Goal: Task Accomplishment & Management: Use online tool/utility

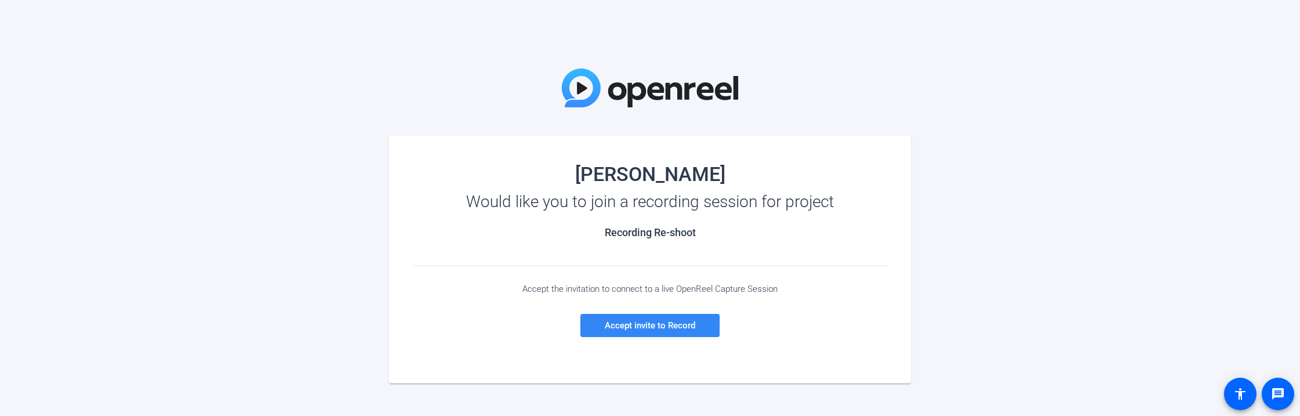
click at [627, 329] on span "Accept invite to Record" at bounding box center [650, 325] width 91 height 10
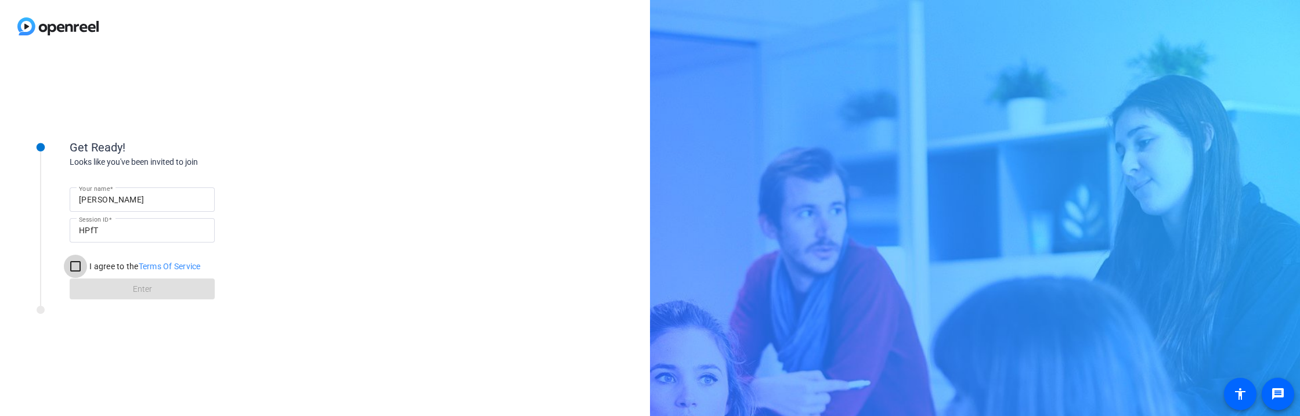
click at [73, 266] on input "I agree to the Terms Of Service" at bounding box center [75, 266] width 23 height 23
checkbox input "true"
drag, startPoint x: 146, startPoint y: 295, endPoint x: 168, endPoint y: 295, distance: 22.1
click at [147, 295] on span "Enter" at bounding box center [142, 289] width 19 height 12
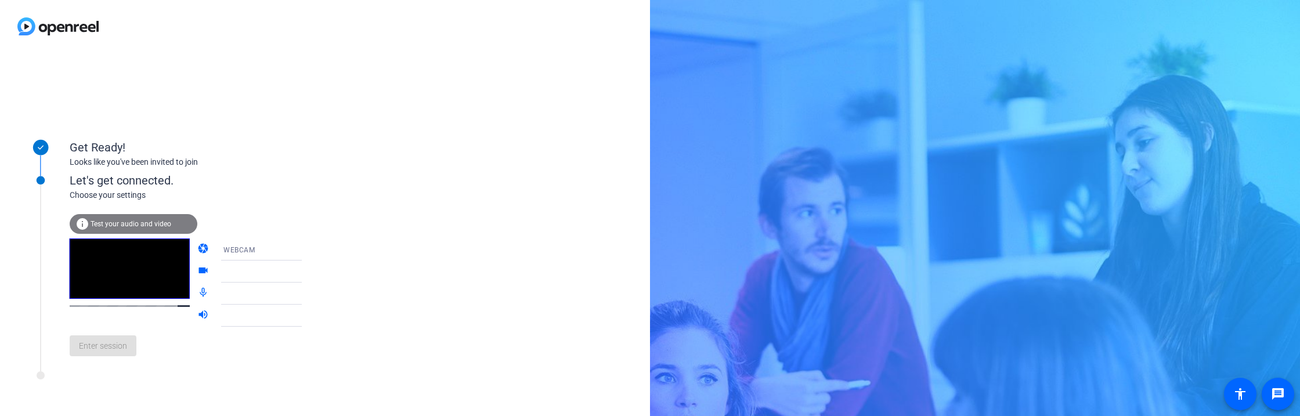
click at [114, 361] on div "Enter session" at bounding box center [198, 346] width 256 height 38
click at [125, 229] on div "info Test your audio and video" at bounding box center [134, 224] width 128 height 20
click at [197, 252] on mat-icon "camera" at bounding box center [204, 250] width 14 height 14
click at [123, 352] on div "Enter session" at bounding box center [198, 346] width 256 height 38
click at [92, 342] on div "Enter session" at bounding box center [198, 346] width 256 height 38
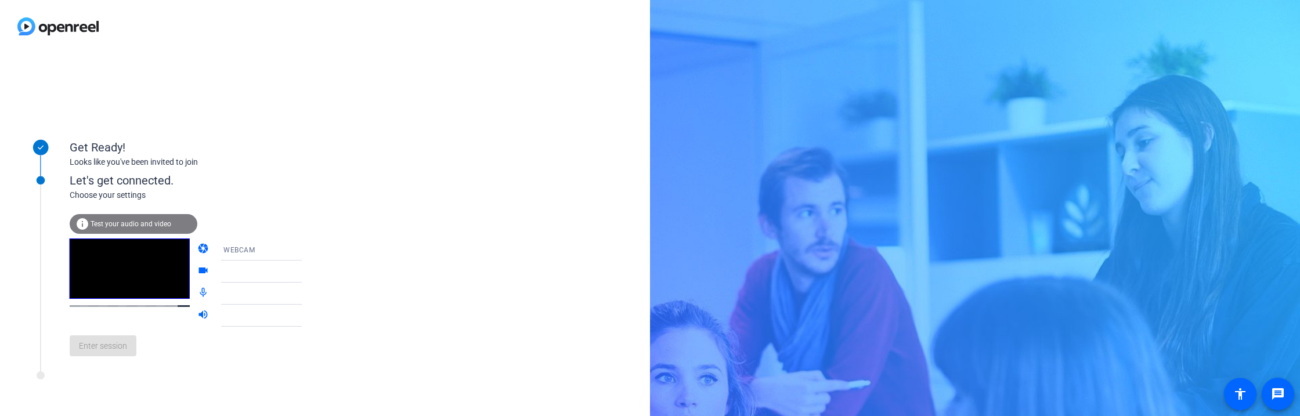
click at [95, 359] on div "Enter session" at bounding box center [198, 346] width 256 height 38
